Goal: Information Seeking & Learning: Understand process/instructions

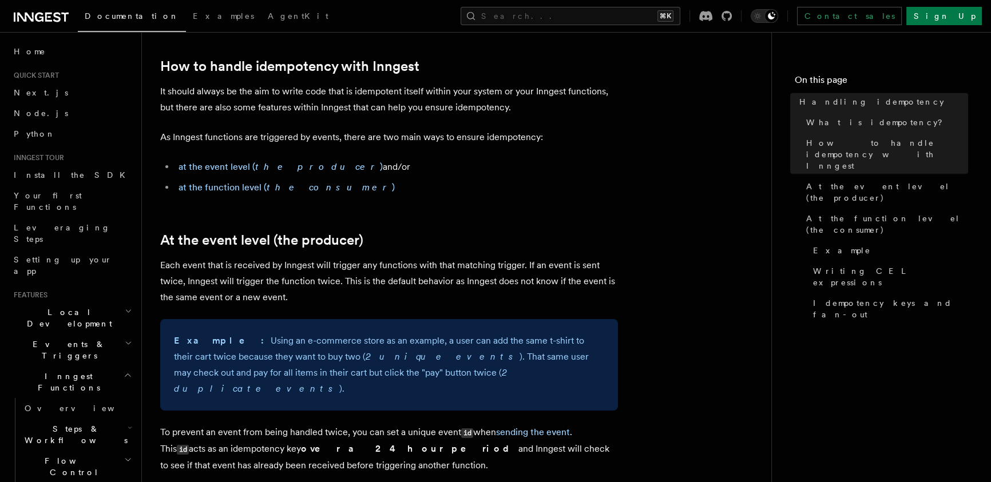
scroll to position [234, 0]
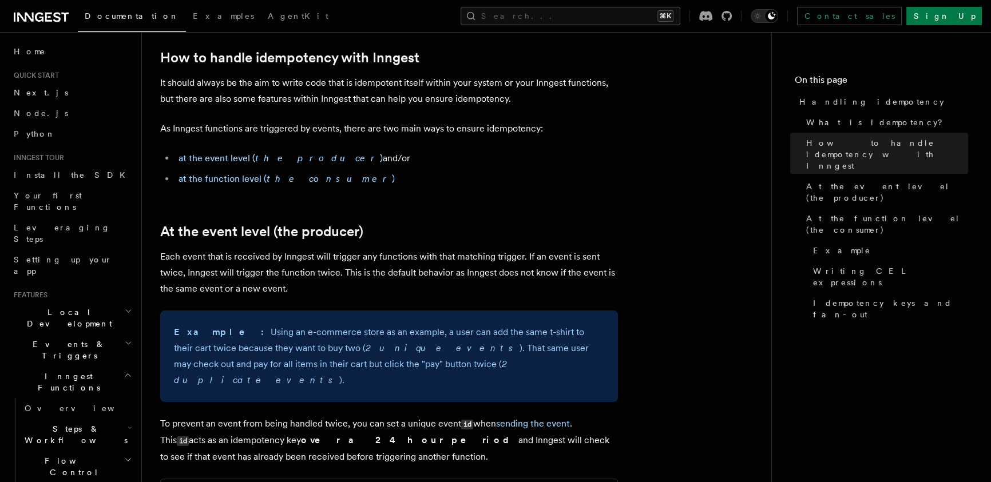
drag, startPoint x: 482, startPoint y: 319, endPoint x: 475, endPoint y: 228, distance: 91.3
click at [859, 181] on span "At the event level (the producer)" at bounding box center [887, 192] width 162 height 23
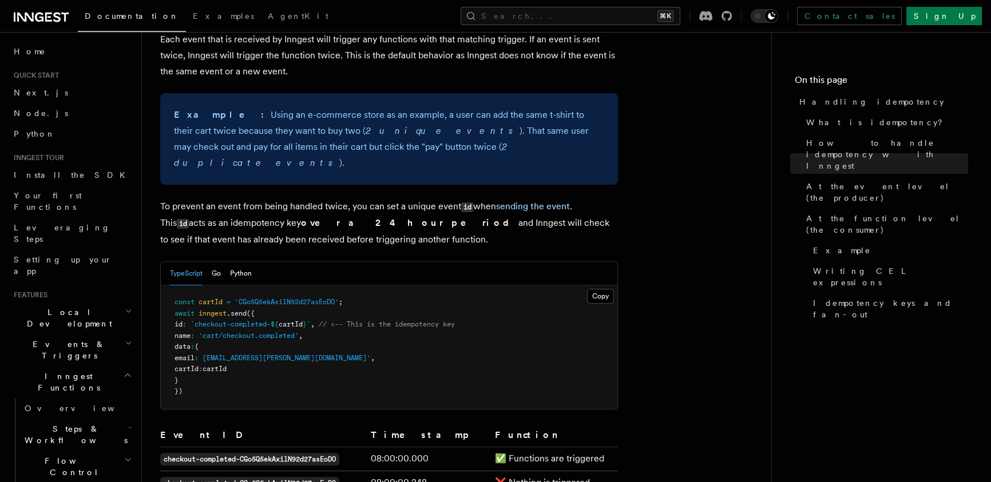
scroll to position [465, 0]
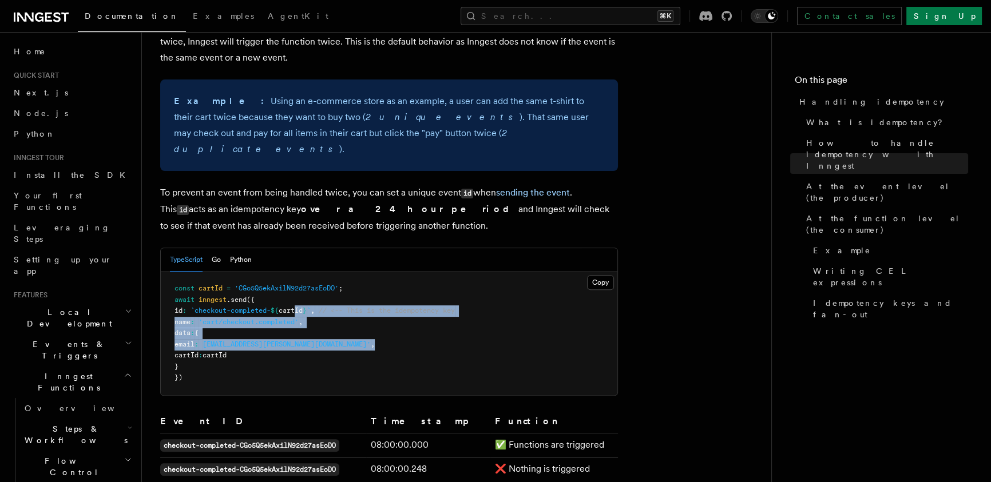
drag, startPoint x: 313, startPoint y: 315, endPoint x: 301, endPoint y: 270, distance: 46.9
click at [299, 281] on pre "const cartId = 'CGo5Q5ekAxilN92d27asEoDO' ; await inngest .send ({ id : `checko…" at bounding box center [389, 334] width 456 height 124
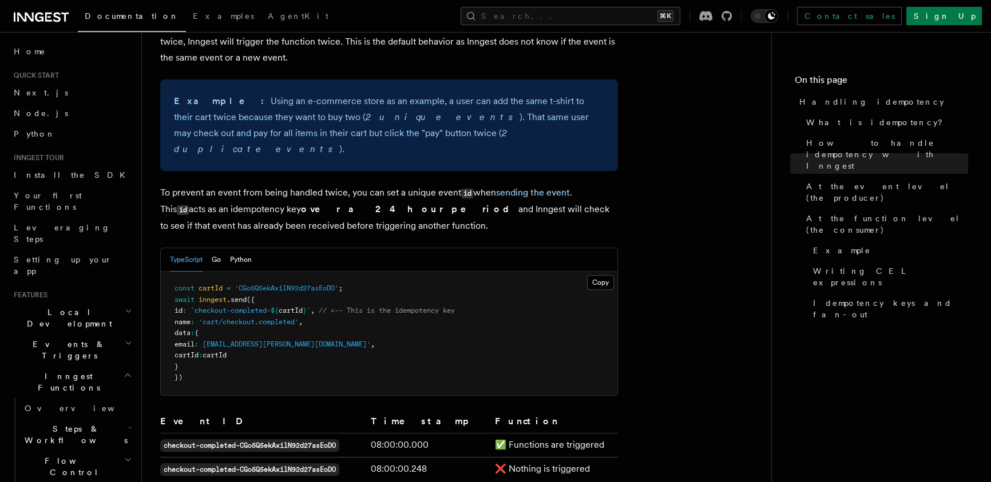
click at [396, 272] on pre "const cartId = 'CGo5Q5ekAxilN92d27asEoDO' ; await inngest .send ({ id : `checko…" at bounding box center [389, 334] width 456 height 124
drag, startPoint x: 413, startPoint y: 332, endPoint x: 405, endPoint y: 278, distance: 54.9
click at [405, 296] on pre "const cartId = 'CGo5Q5ekAxilN92d27asEoDO' ; await inngest .send ({ id : `checko…" at bounding box center [389, 334] width 456 height 124
click at [404, 272] on pre "const cartId = 'CGo5Q5ekAxilN92d27asEoDO' ; await inngest .send ({ id : `checko…" at bounding box center [389, 334] width 456 height 124
drag, startPoint x: 411, startPoint y: 313, endPoint x: 418, endPoint y: 350, distance: 36.6
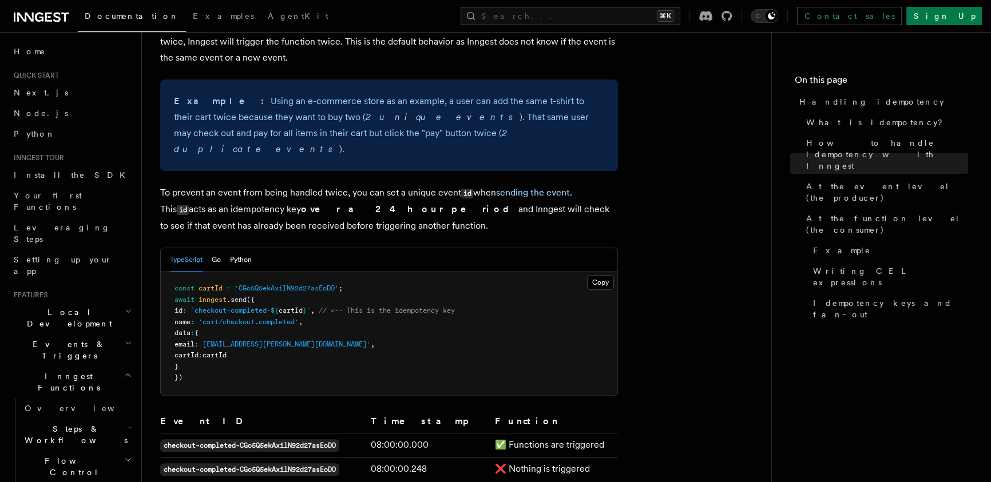
click at [416, 342] on pre "const cartId = 'CGo5Q5ekAxilN92d27asEoDO' ; await inngest .send ({ id : `checko…" at bounding box center [389, 334] width 456 height 124
drag, startPoint x: 428, startPoint y: 354, endPoint x: 422, endPoint y: 313, distance: 41.7
click at [422, 313] on pre "const cartId = 'CGo5Q5ekAxilN92d27asEoDO' ; await inngest .send ({ id : `checko…" at bounding box center [389, 334] width 456 height 124
click at [420, 276] on pre "const cartId = 'CGo5Q5ekAxilN92d27asEoDO' ; await inngest .send ({ id : `checko…" at bounding box center [389, 334] width 456 height 124
drag, startPoint x: 424, startPoint y: 296, endPoint x: 440, endPoint y: 332, distance: 39.7
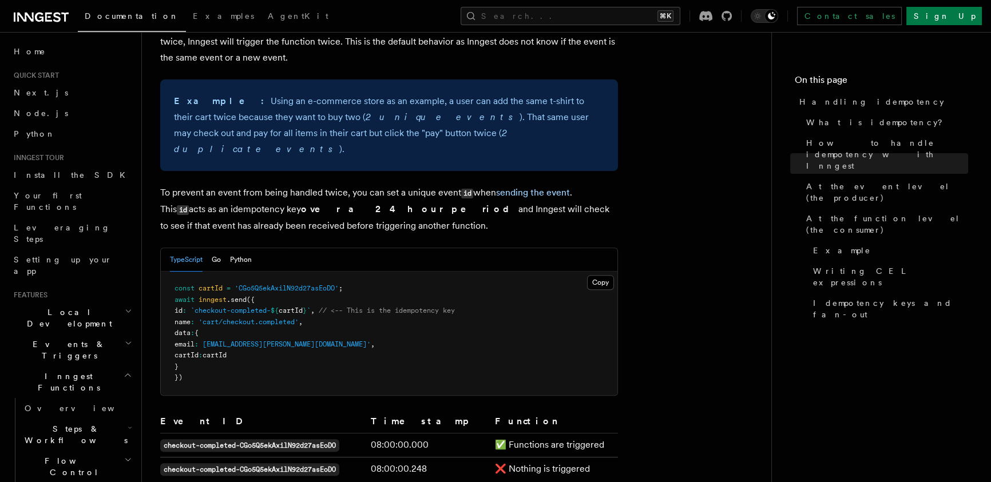
click at [436, 324] on pre "const cartId = 'CGo5Q5ekAxilN92d27asEoDO' ; await inngest .send ({ id : `checko…" at bounding box center [389, 334] width 456 height 124
drag, startPoint x: 458, startPoint y: 349, endPoint x: 468, endPoint y: 254, distance: 95.5
click at [460, 332] on pre "const cartId = 'CGo5Q5ekAxilN92d27asEoDO' ; await inngest .send ({ id : `checko…" at bounding box center [389, 334] width 456 height 124
click at [468, 253] on div "TypeScript Go Python" at bounding box center [389, 259] width 456 height 23
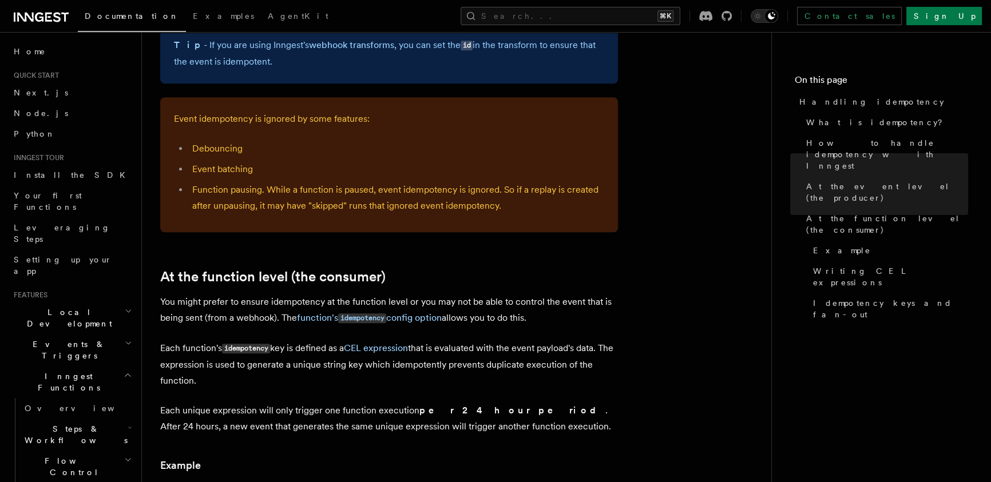
scroll to position [1554, 0]
